Goal: Participate in discussion

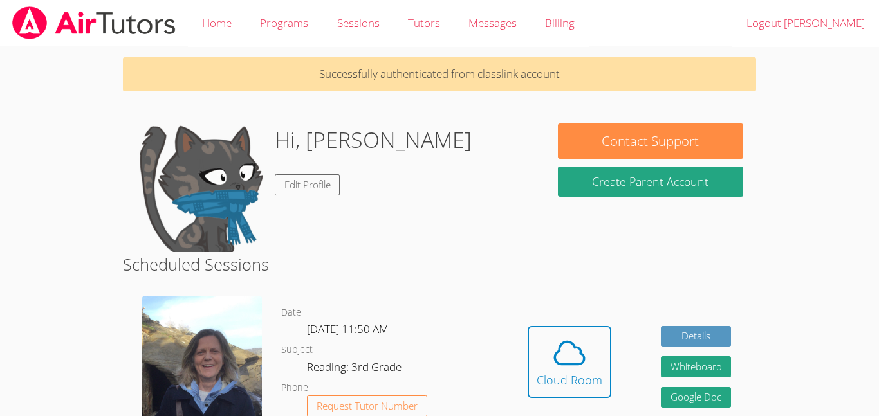
click at [277, 318] on div "[PERSON_NAME]" at bounding box center [202, 371] width 158 height 169
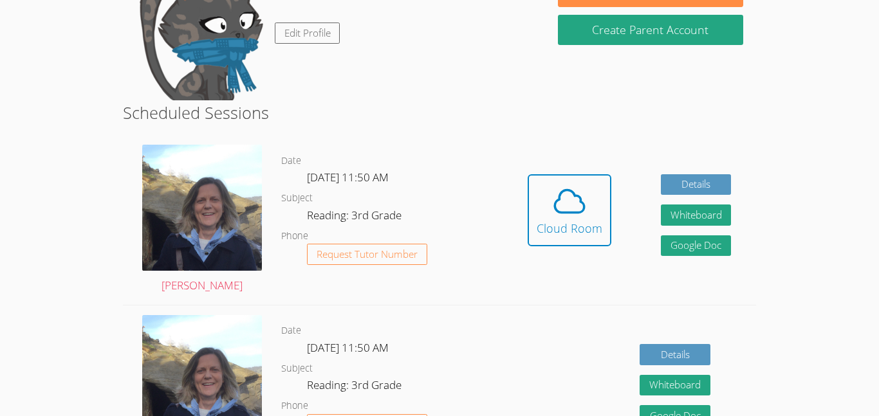
scroll to position [151, 0]
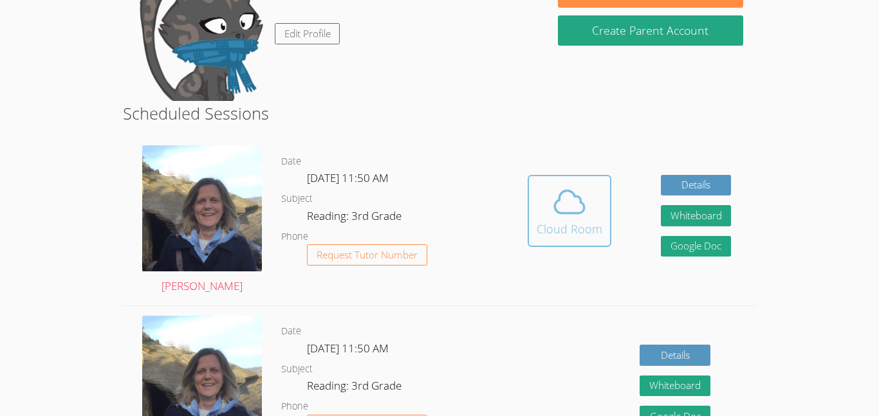
click at [545, 234] on div "Cloud Room" at bounding box center [570, 229] width 66 height 18
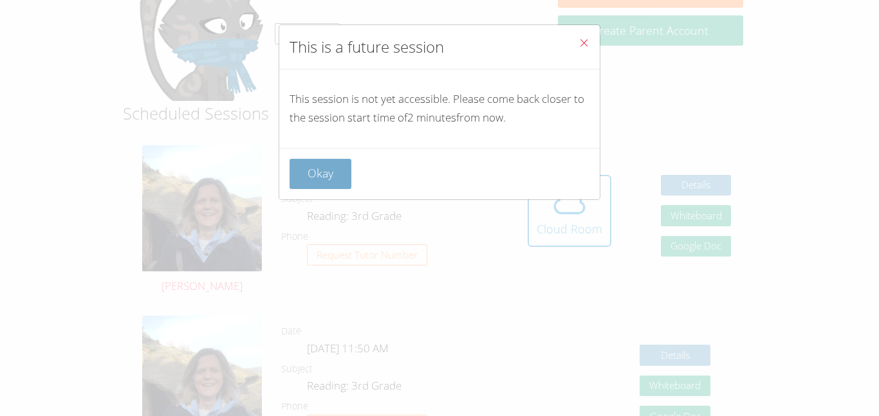
click at [333, 176] on button "Okay" at bounding box center [321, 174] width 62 height 30
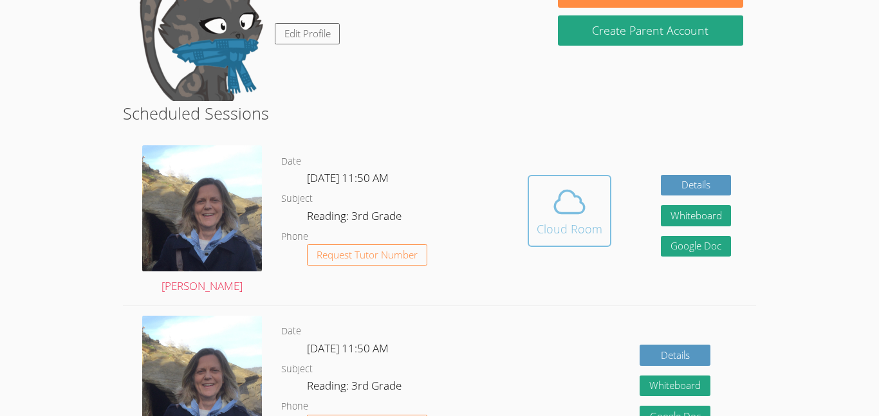
click at [596, 232] on div "Cloud Room" at bounding box center [570, 229] width 66 height 18
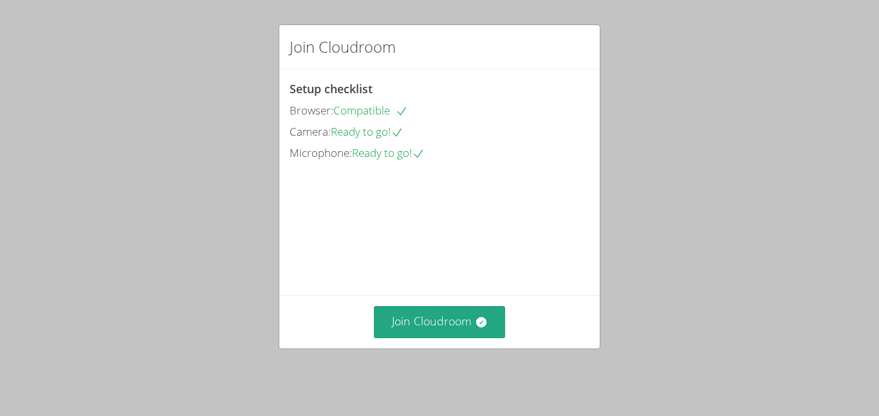
click at [429, 348] on div "Join Cloudroom" at bounding box center [439, 321] width 320 height 53
click at [427, 338] on button "Join Cloudroom" at bounding box center [440, 322] width 132 height 32
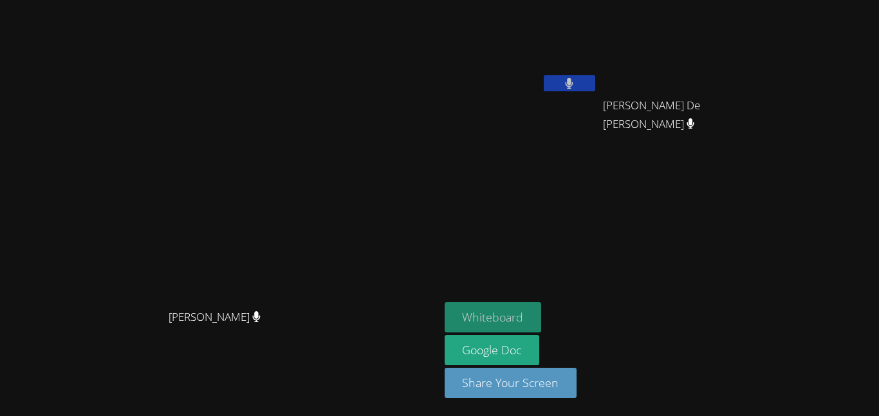
click at [542, 320] on button "Whiteboard" at bounding box center [493, 317] width 97 height 30
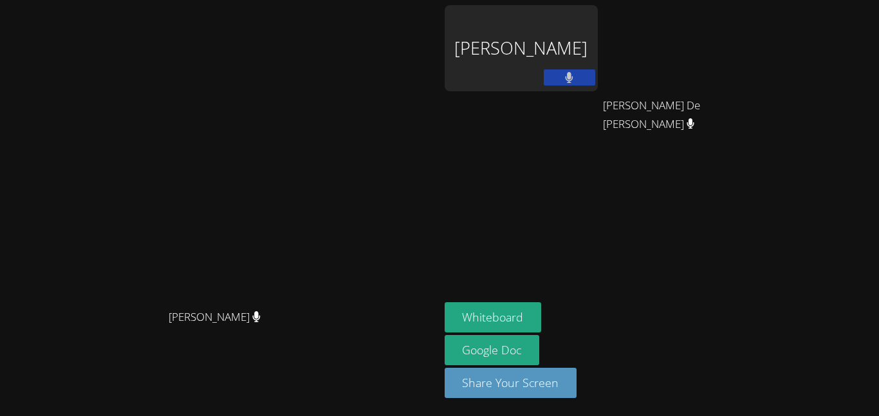
click at [598, 71] on div "[PERSON_NAME]" at bounding box center [521, 48] width 153 height 86
click at [595, 77] on button at bounding box center [569, 77] width 51 height 16
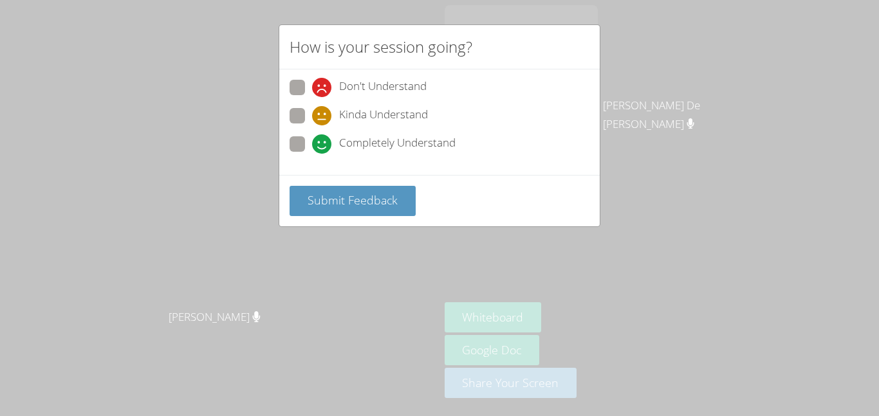
click at [373, 142] on span "Completely Understand" at bounding box center [397, 143] width 116 height 19
click at [323, 142] on input "Completely Understand" at bounding box center [317, 141] width 11 height 11
radio input "true"
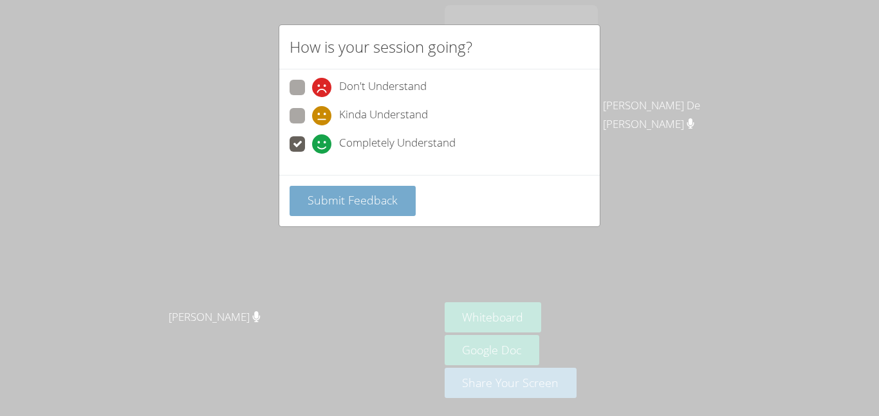
click at [382, 205] on span "Submit Feedback" at bounding box center [353, 199] width 90 height 15
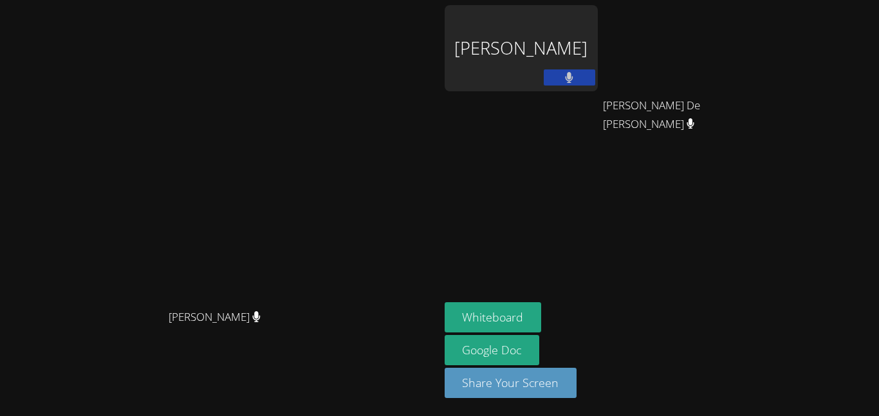
click at [598, 74] on div "[PERSON_NAME]" at bounding box center [521, 48] width 153 height 86
click at [316, 303] on video at bounding box center [219, 182] width 193 height 241
click at [735, 95] on div "[PERSON_NAME] De [PERSON_NAME]" at bounding box center [679, 116] width 153 height 51
click at [595, 73] on button at bounding box center [569, 77] width 51 height 16
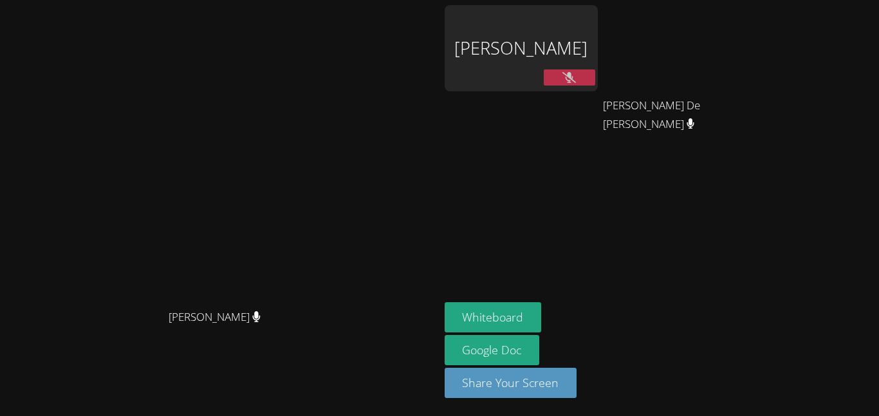
click at [595, 73] on button at bounding box center [569, 77] width 51 height 16
click at [567, 17] on div "[PERSON_NAME]" at bounding box center [521, 48] width 153 height 86
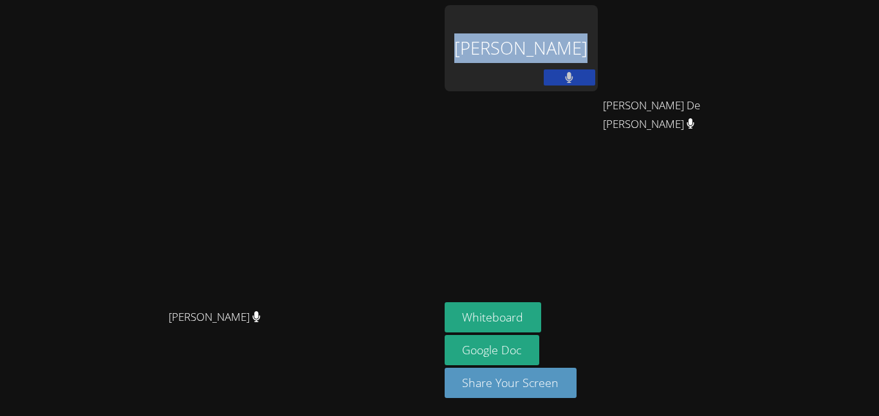
click at [567, 17] on div "[PERSON_NAME]" at bounding box center [521, 48] width 153 height 86
click at [577, 36] on div "[PERSON_NAME]" at bounding box center [521, 48] width 153 height 86
